Goal: Task Accomplishment & Management: Complete application form

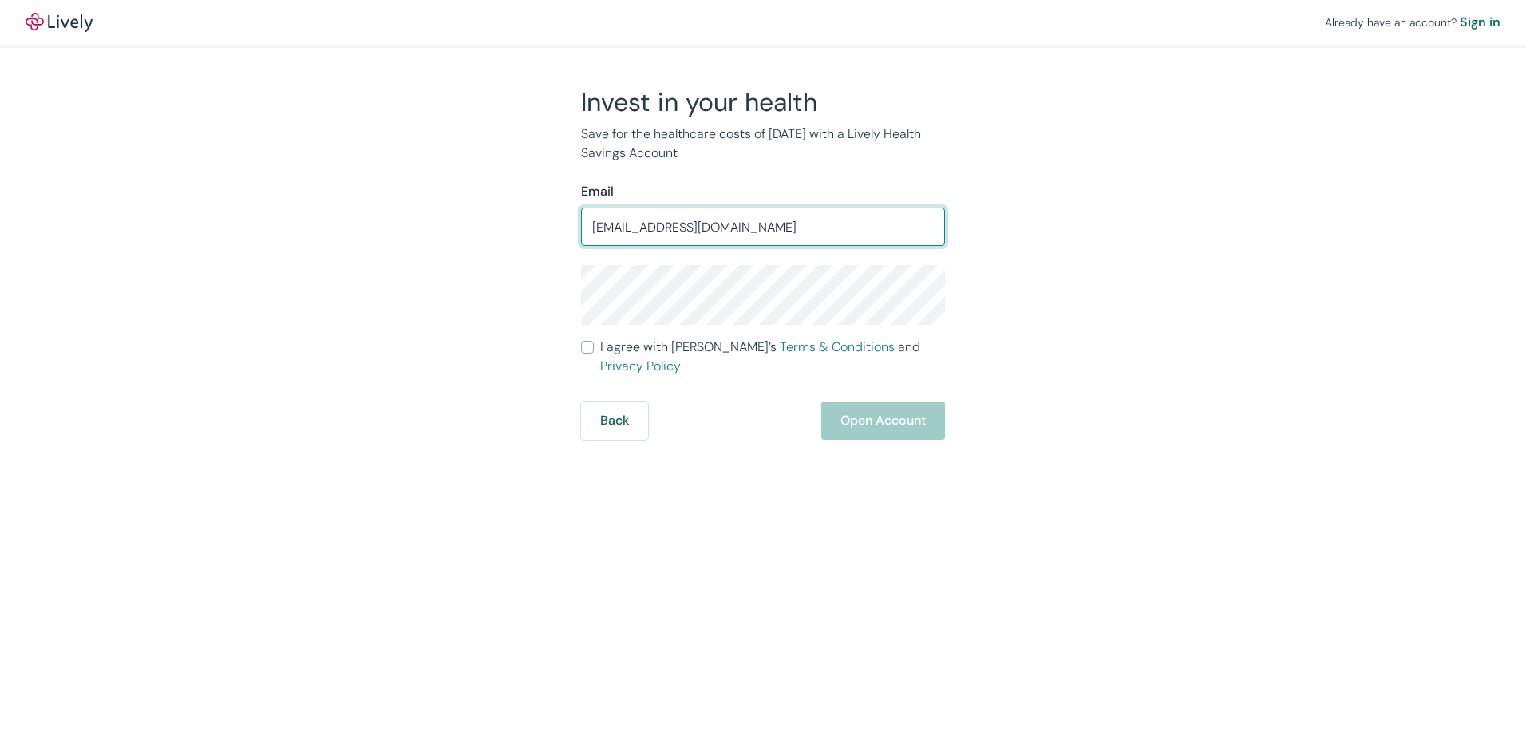
type input "[EMAIL_ADDRESS][DOMAIN_NAME]"
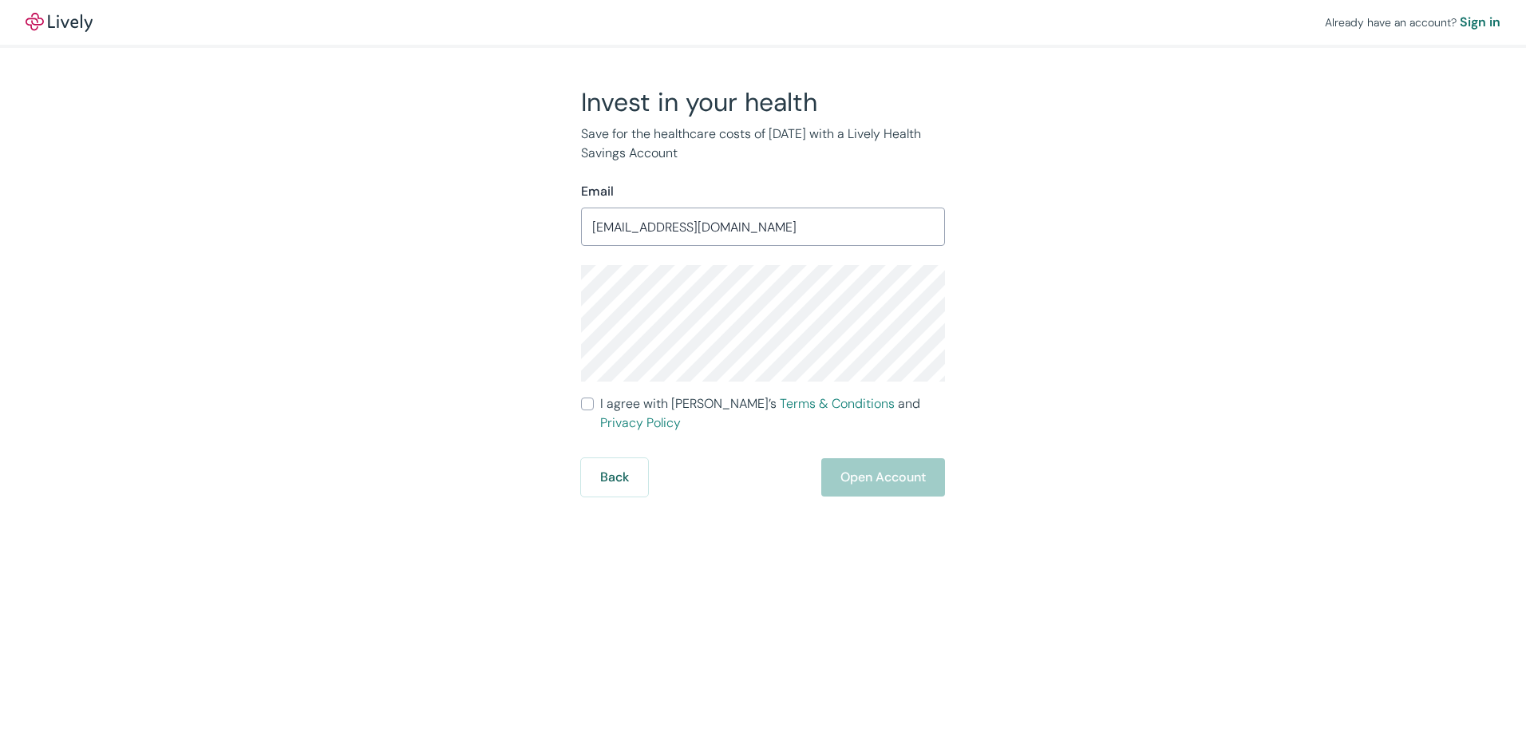
click at [584, 404] on input "I agree with Lively’s Terms & Conditions and Privacy Policy" at bounding box center [587, 403] width 13 height 13
checkbox input "true"
click at [925, 458] on div "Back Open Account" at bounding box center [763, 477] width 364 height 38
click at [1005, 437] on div "Invest in your health Save for the healthcare costs of [DATE] with a Lively Hea…" at bounding box center [753, 291] width 766 height 410
click at [927, 458] on div "Back Open Account" at bounding box center [763, 477] width 364 height 38
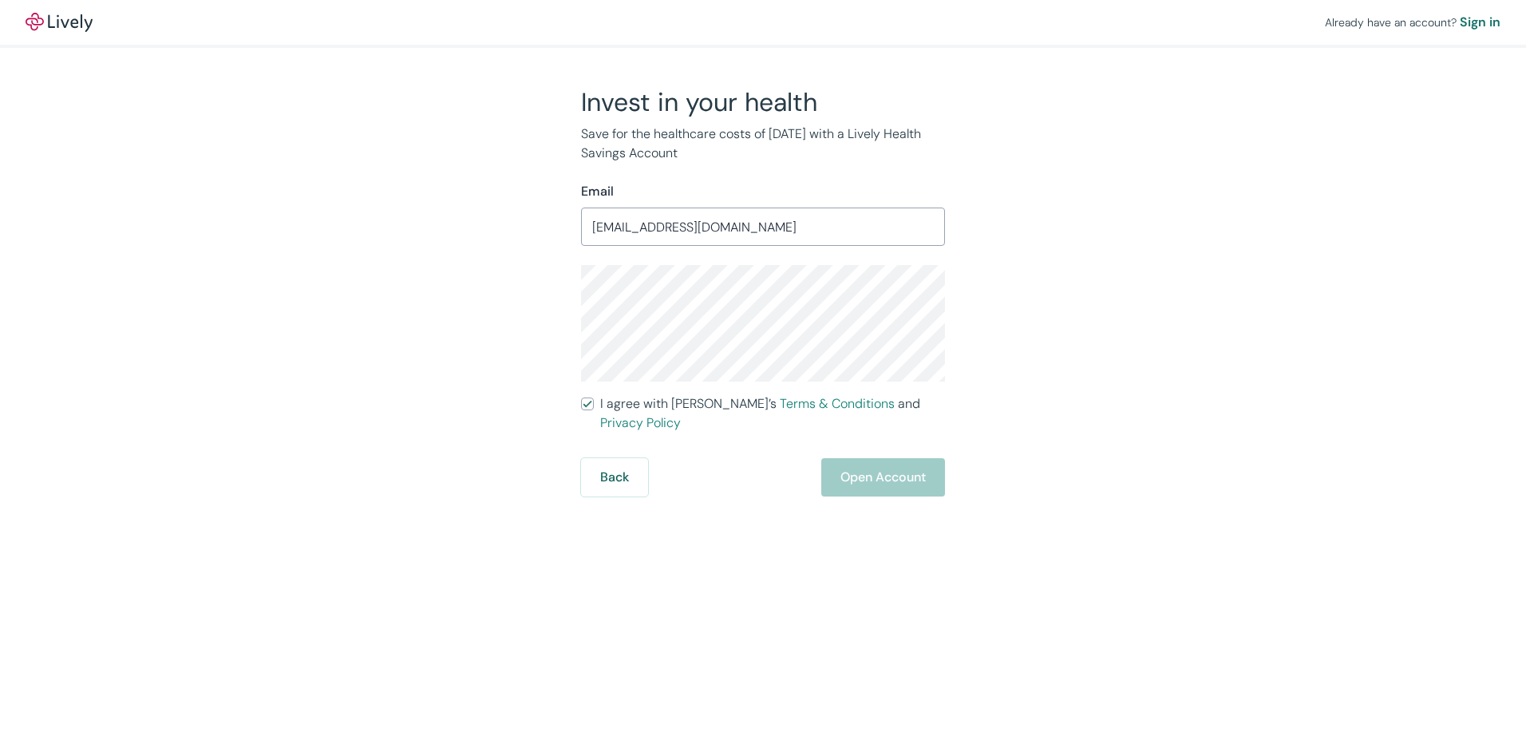
click at [907, 460] on div "Back Open Account" at bounding box center [763, 477] width 364 height 38
click at [880, 458] on div "Back Open Account" at bounding box center [763, 477] width 364 height 38
click at [616, 458] on button "Back" at bounding box center [614, 477] width 67 height 38
